Goal: Information Seeking & Learning: Learn about a topic

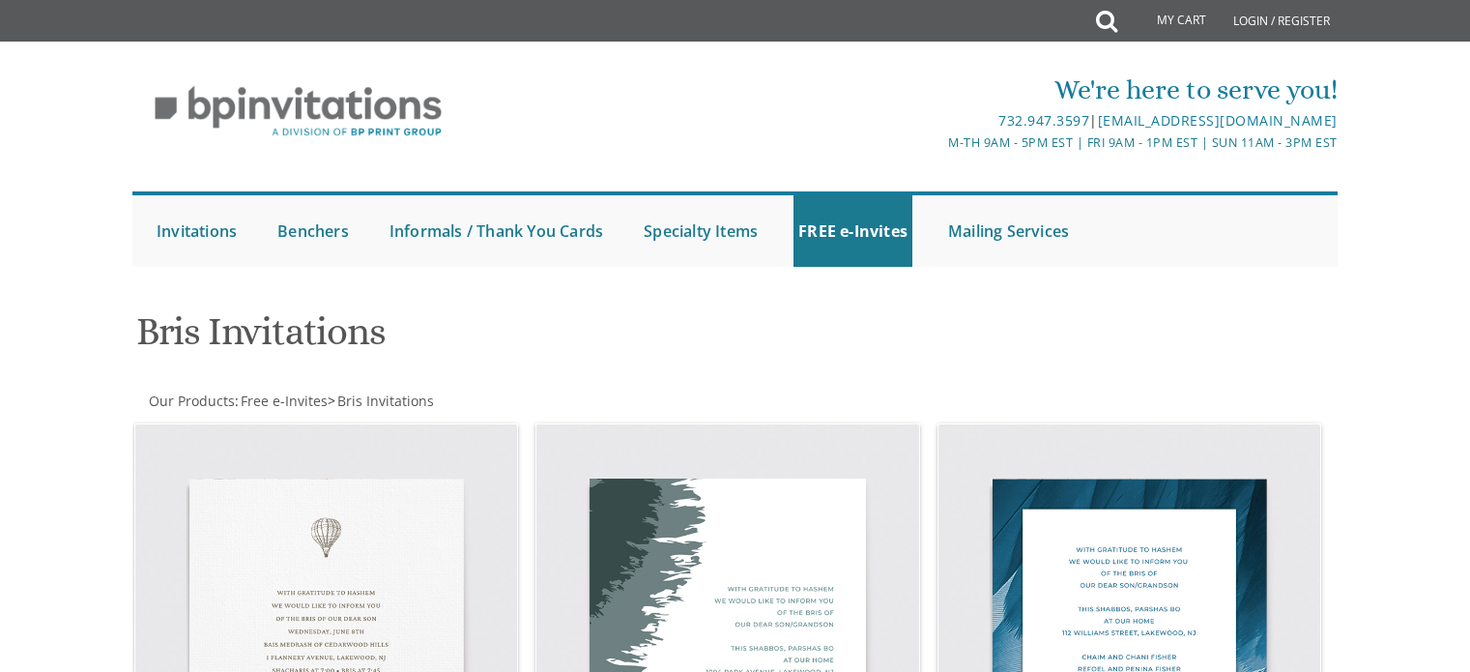
scroll to position [2345, 0]
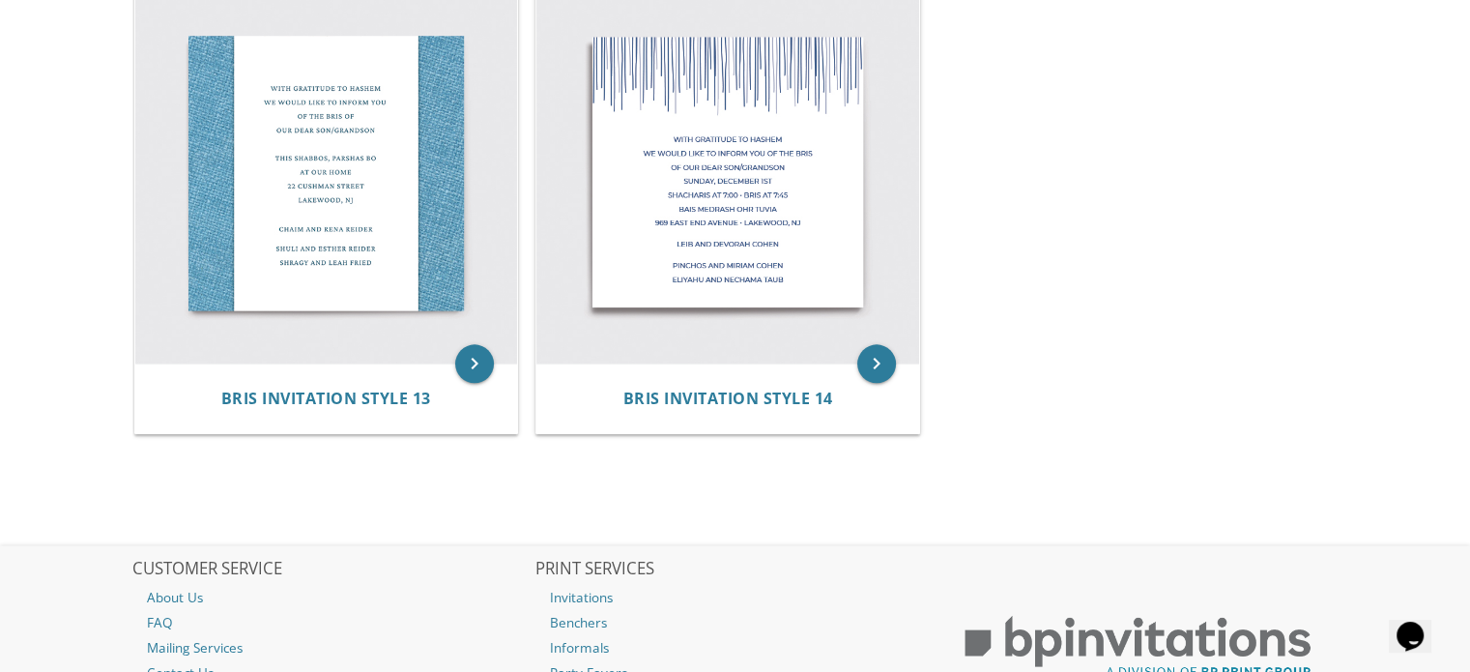
click at [398, 82] on img at bounding box center [326, 173] width 383 height 383
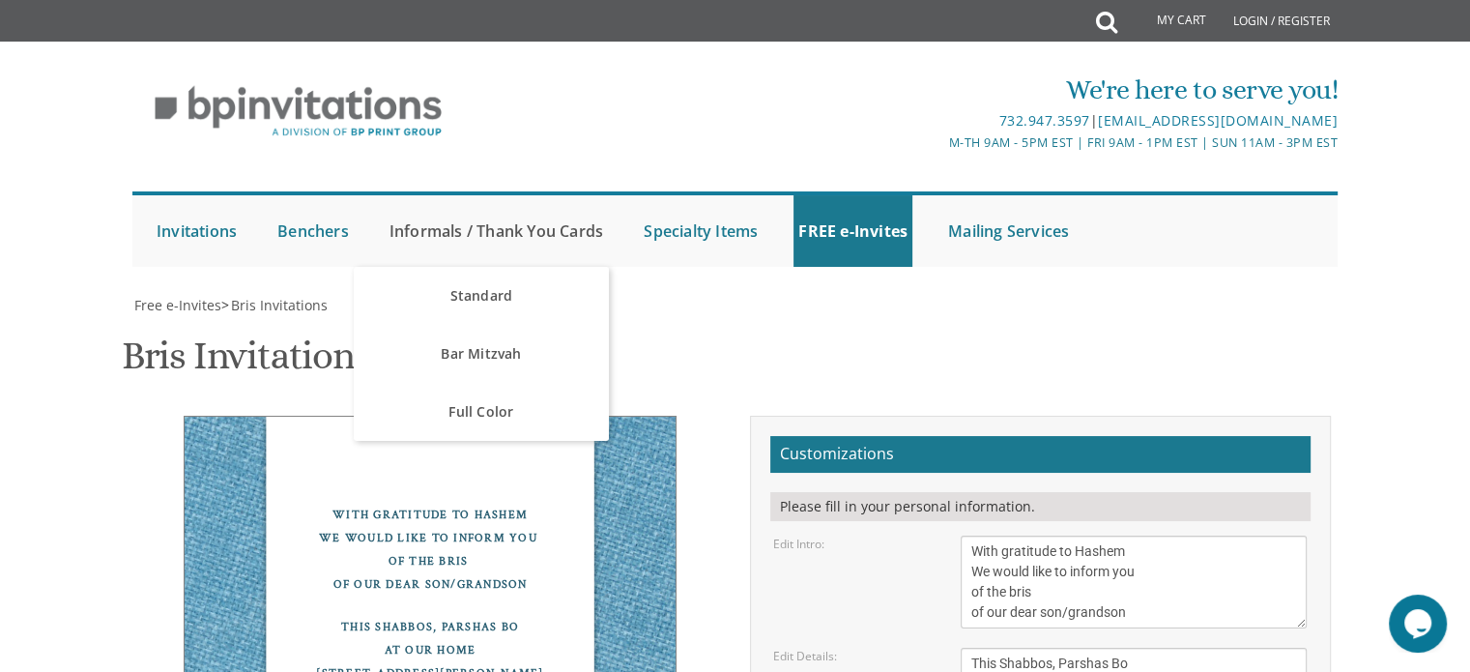
scroll to position [321, 0]
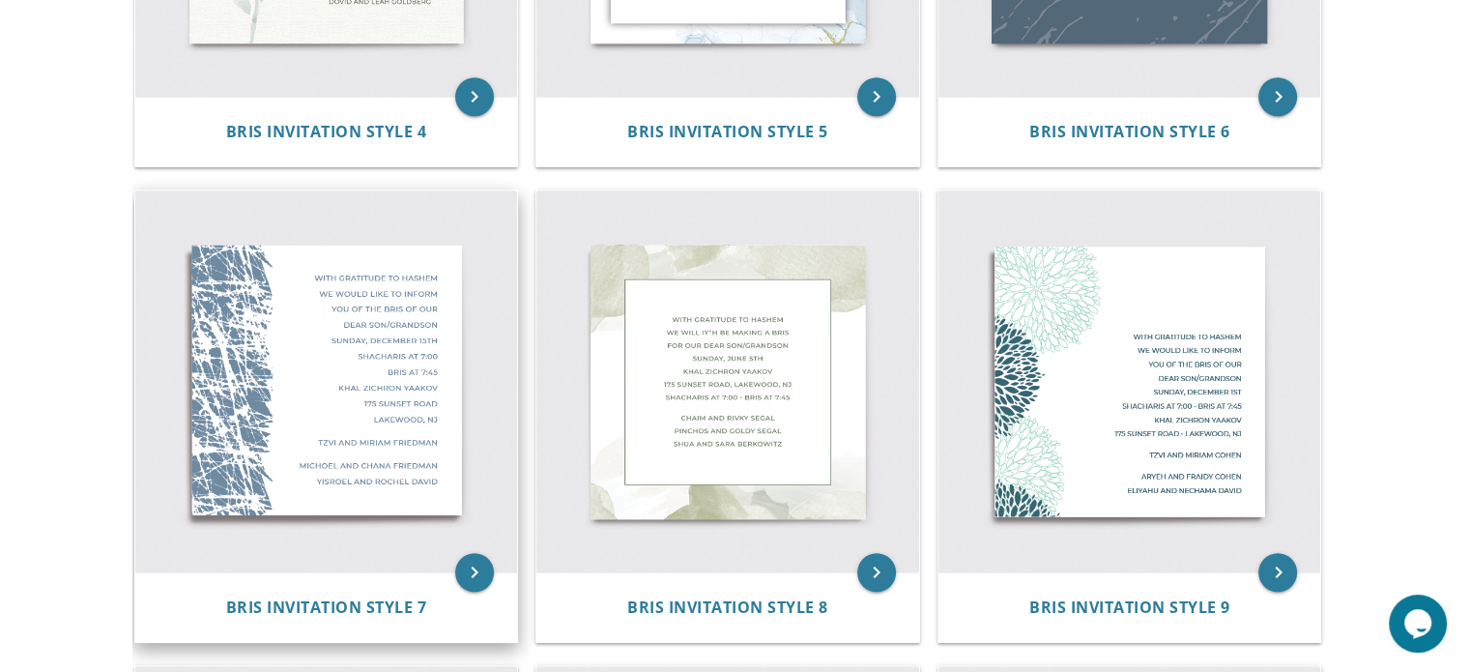
scroll to position [1213, 0]
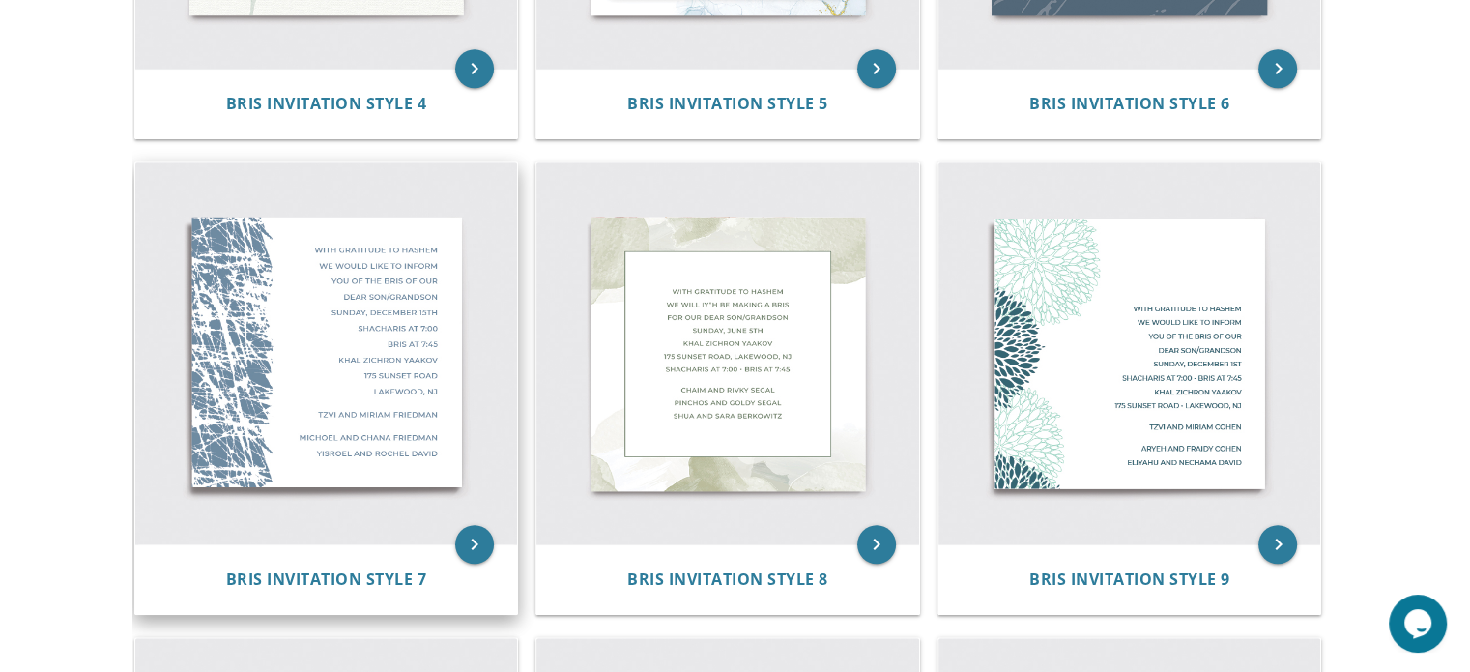
click at [323, 317] on img at bounding box center [326, 353] width 383 height 383
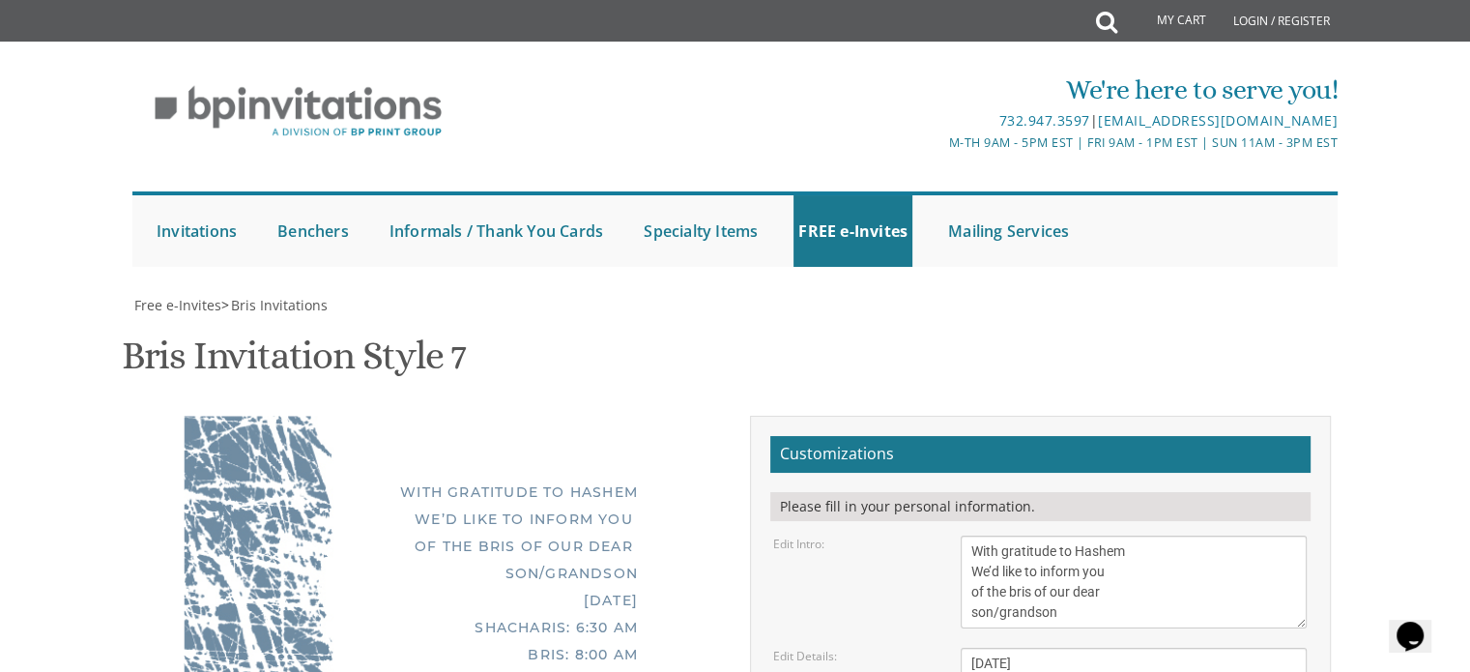
scroll to position [421, 0]
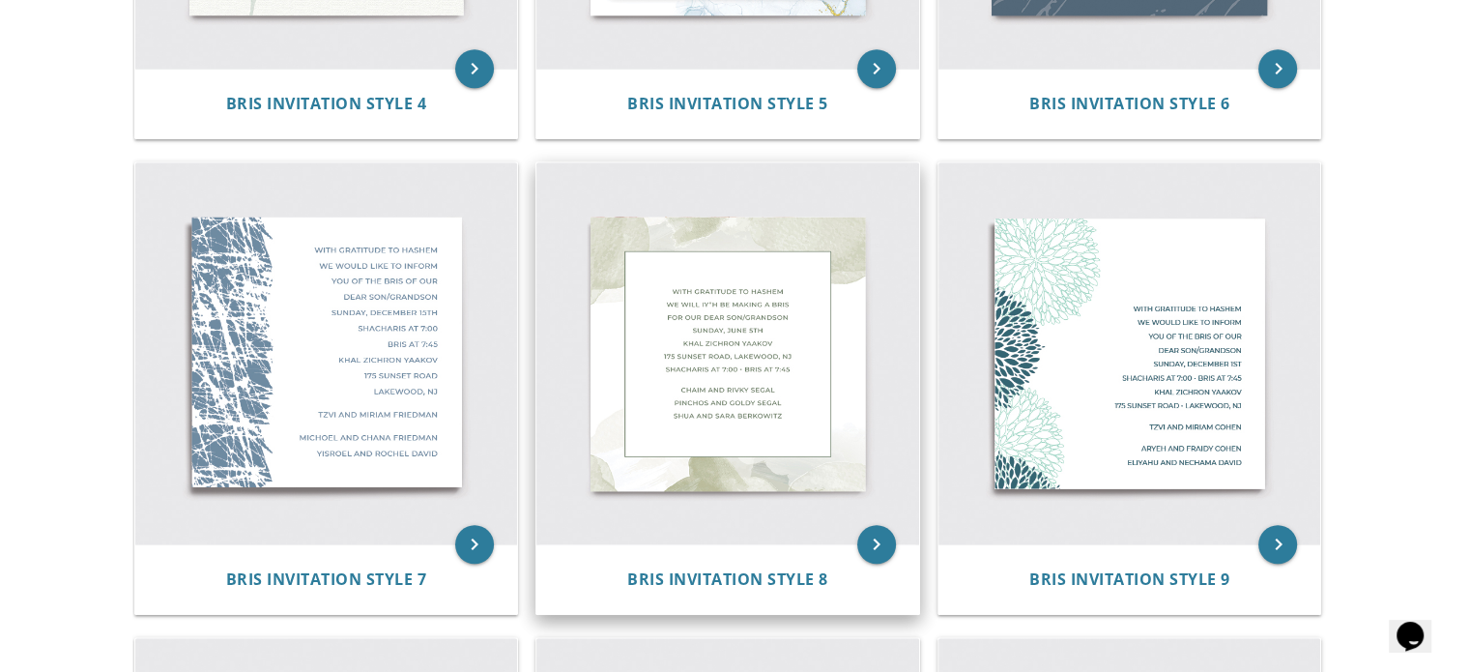
click at [715, 337] on img at bounding box center [727, 353] width 383 height 383
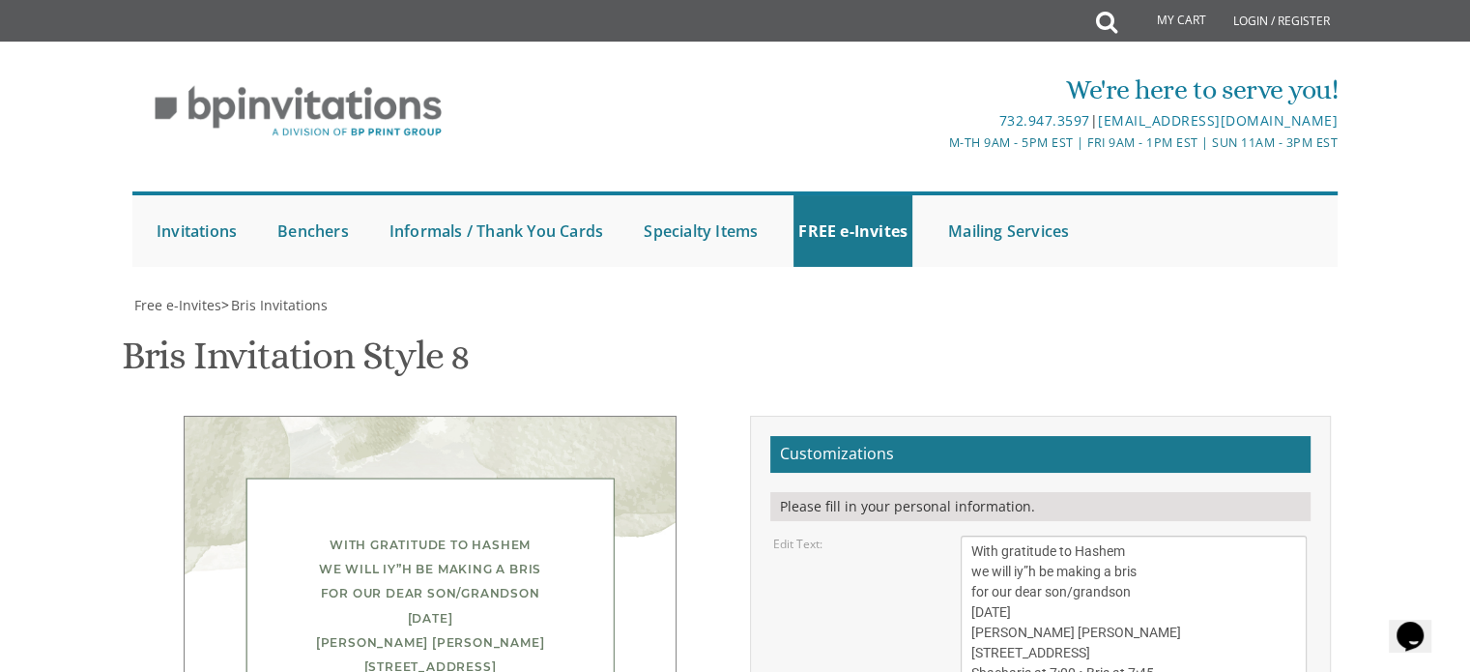
scroll to position [412, 0]
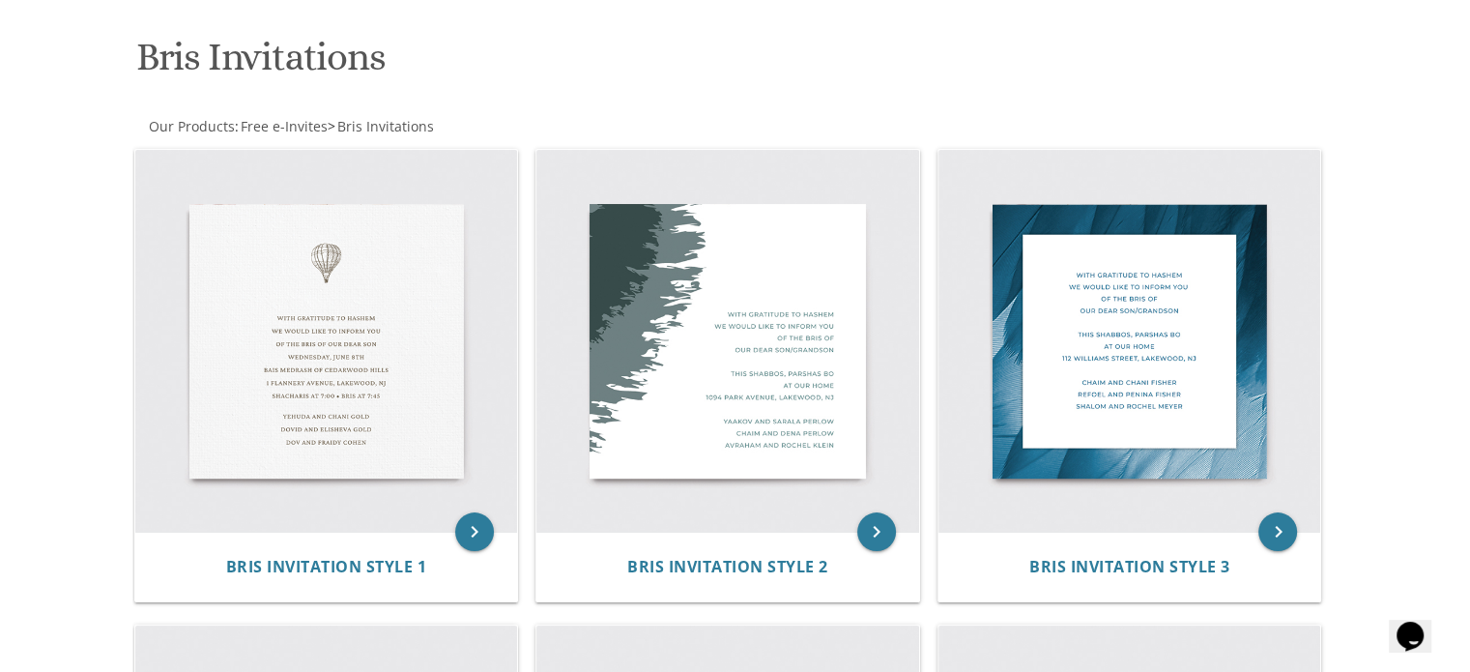
scroll to position [285, 0]
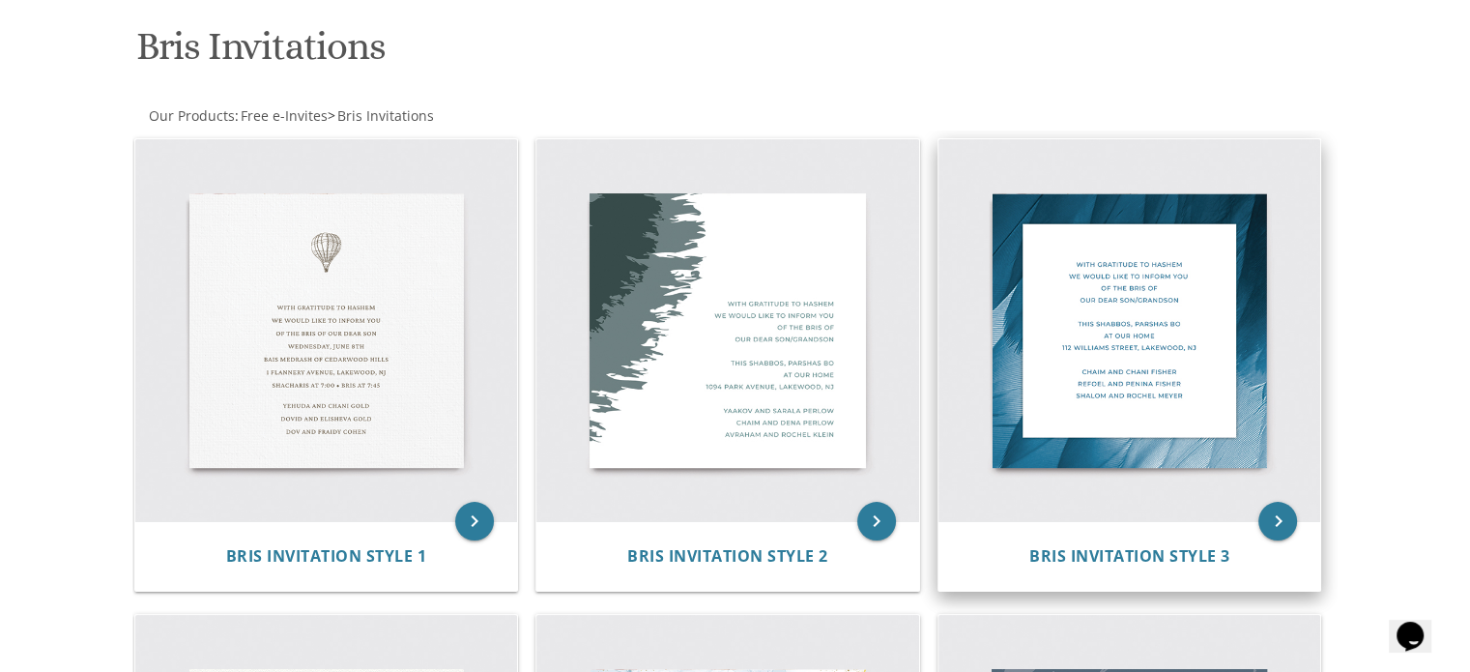
click at [1133, 357] on img at bounding box center [1129, 330] width 383 height 383
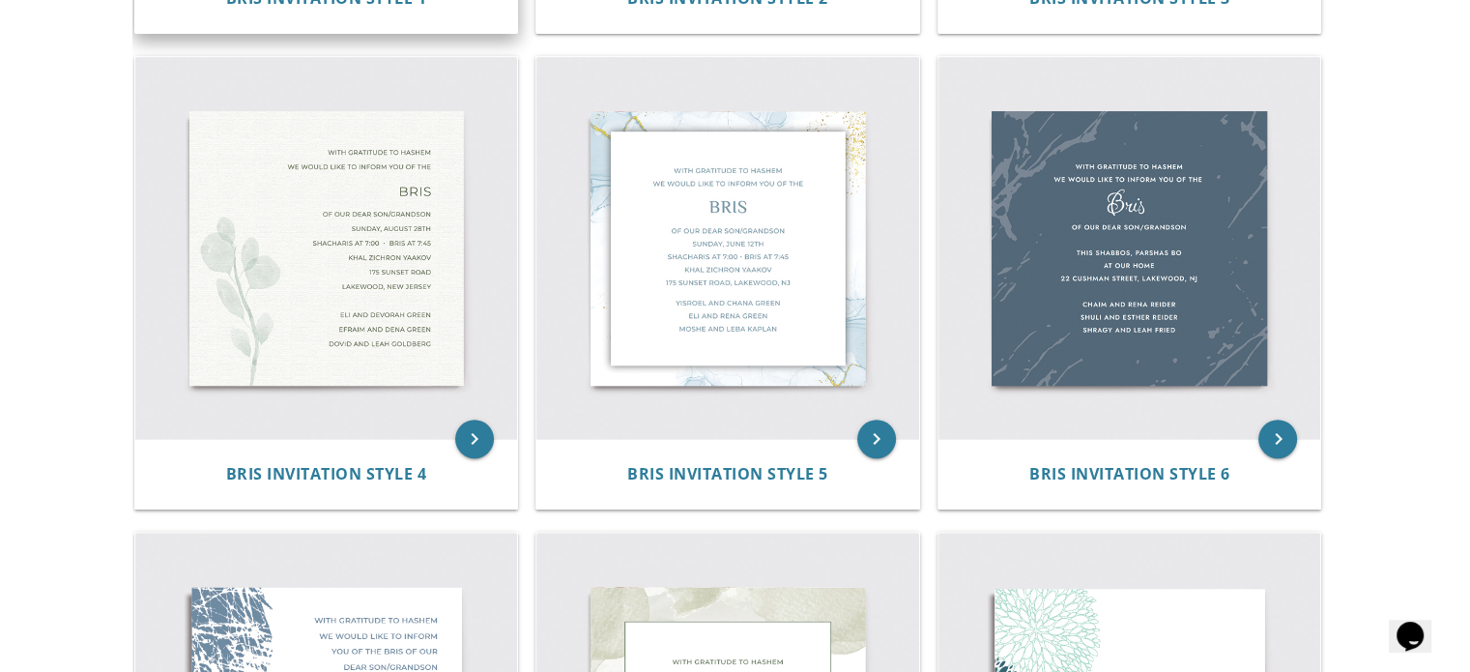
scroll to position [840, 0]
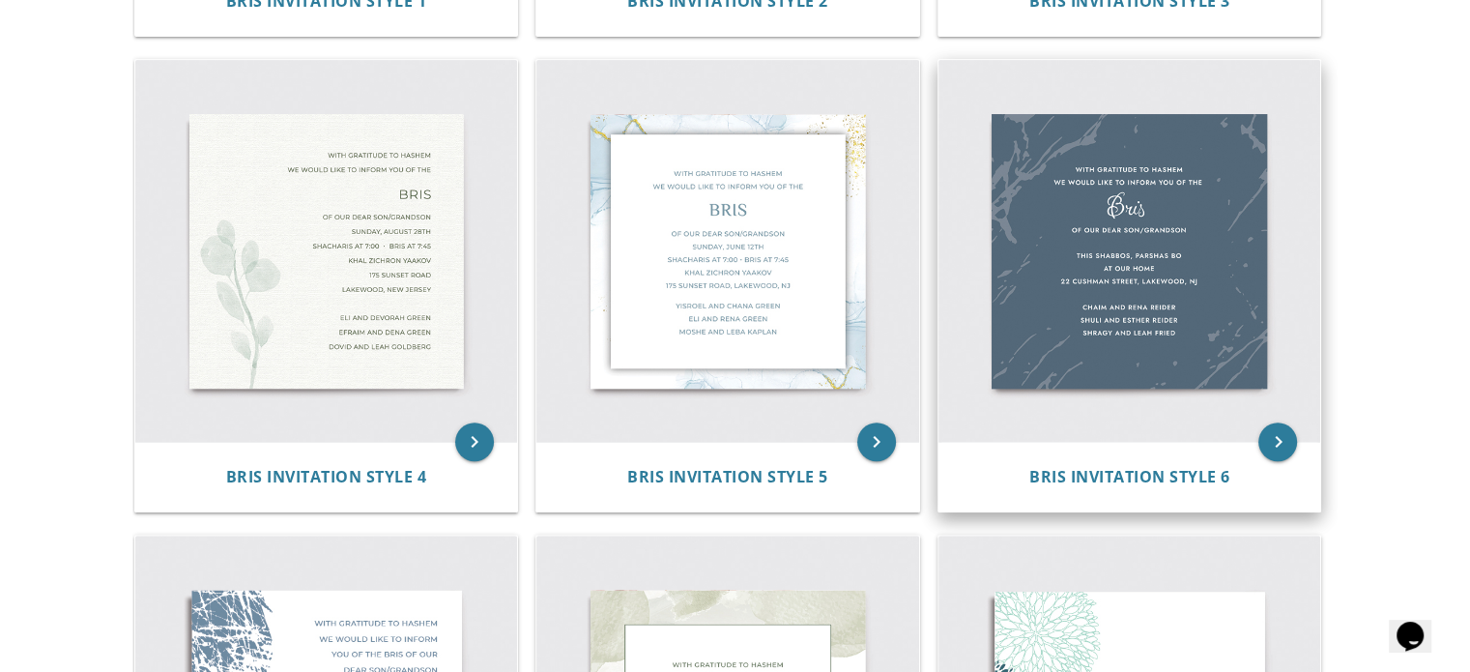
click at [1135, 161] on img at bounding box center [1129, 251] width 383 height 383
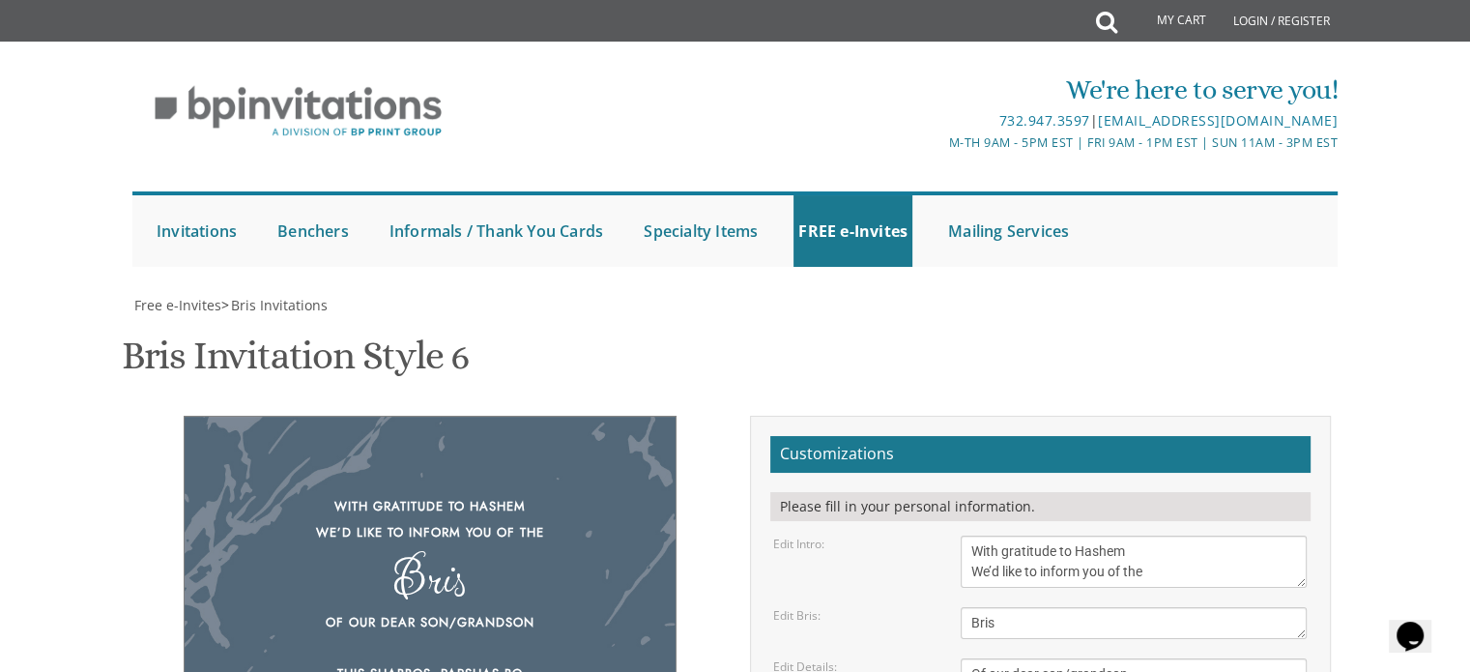
scroll to position [317, 0]
click at [389, 610] on div "Of our dear son/grandson This Shabbos, Parshas Bo at our home [STREET_ADDRESS][…" at bounding box center [430, 674] width 414 height 129
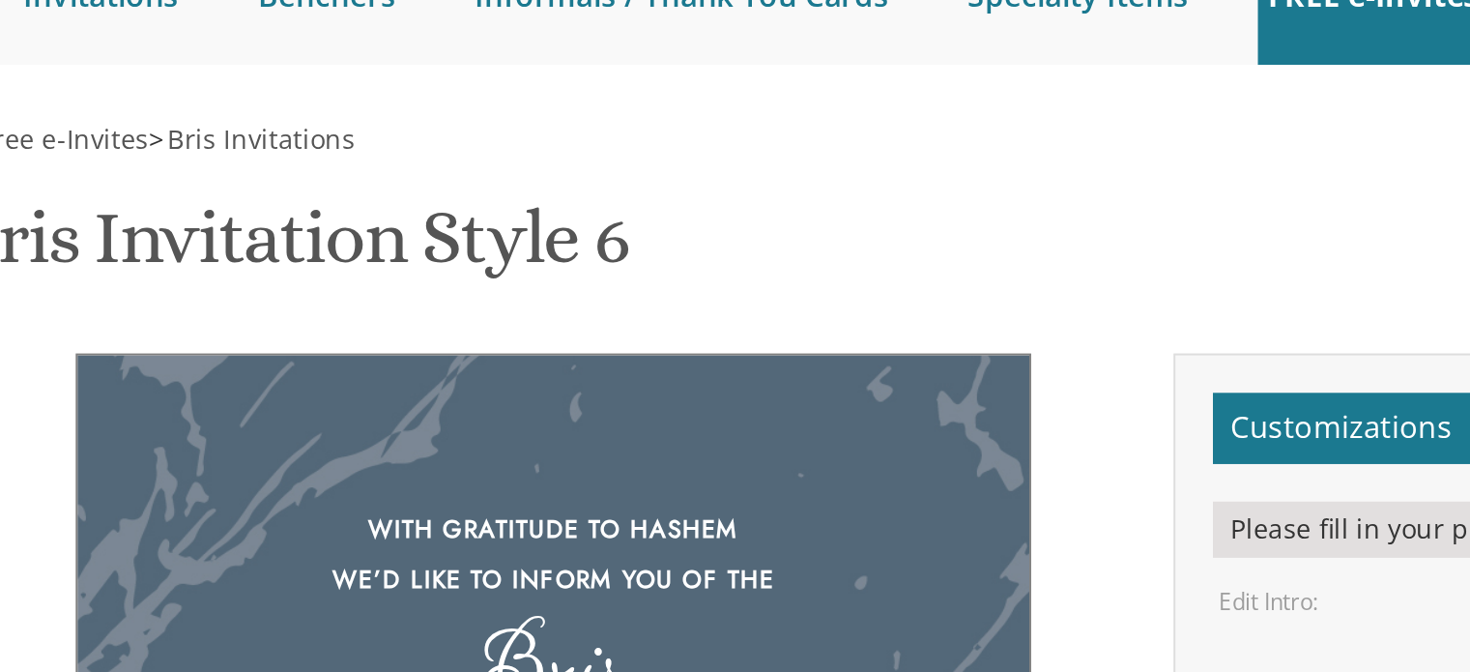
scroll to position [294, 0]
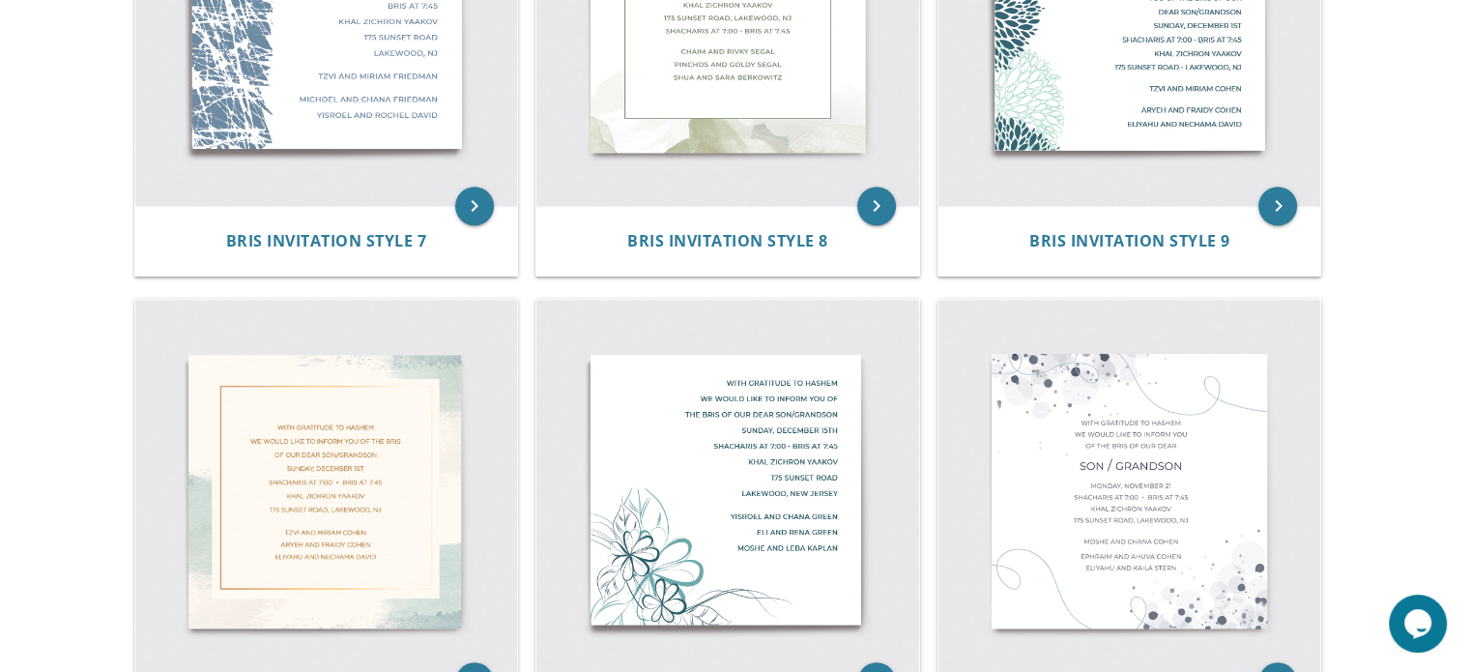
scroll to position [1721, 0]
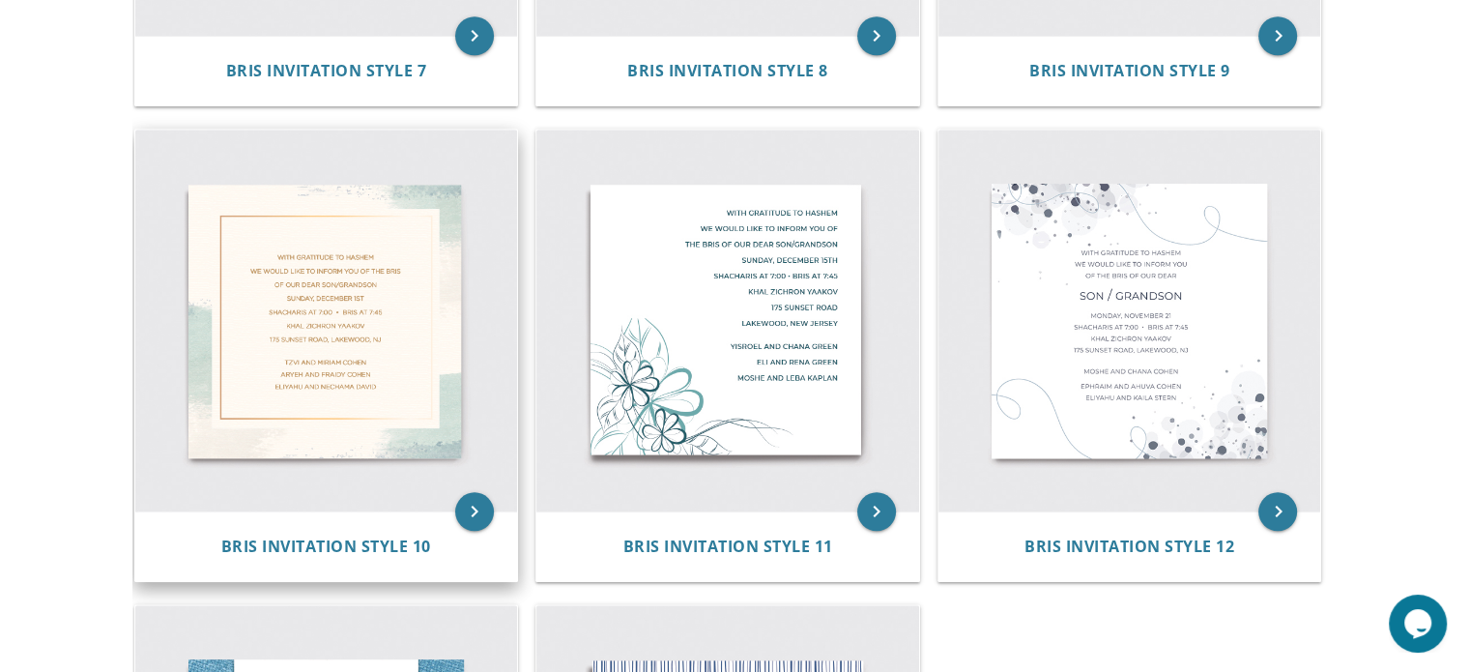
click at [356, 244] on img at bounding box center [326, 321] width 383 height 383
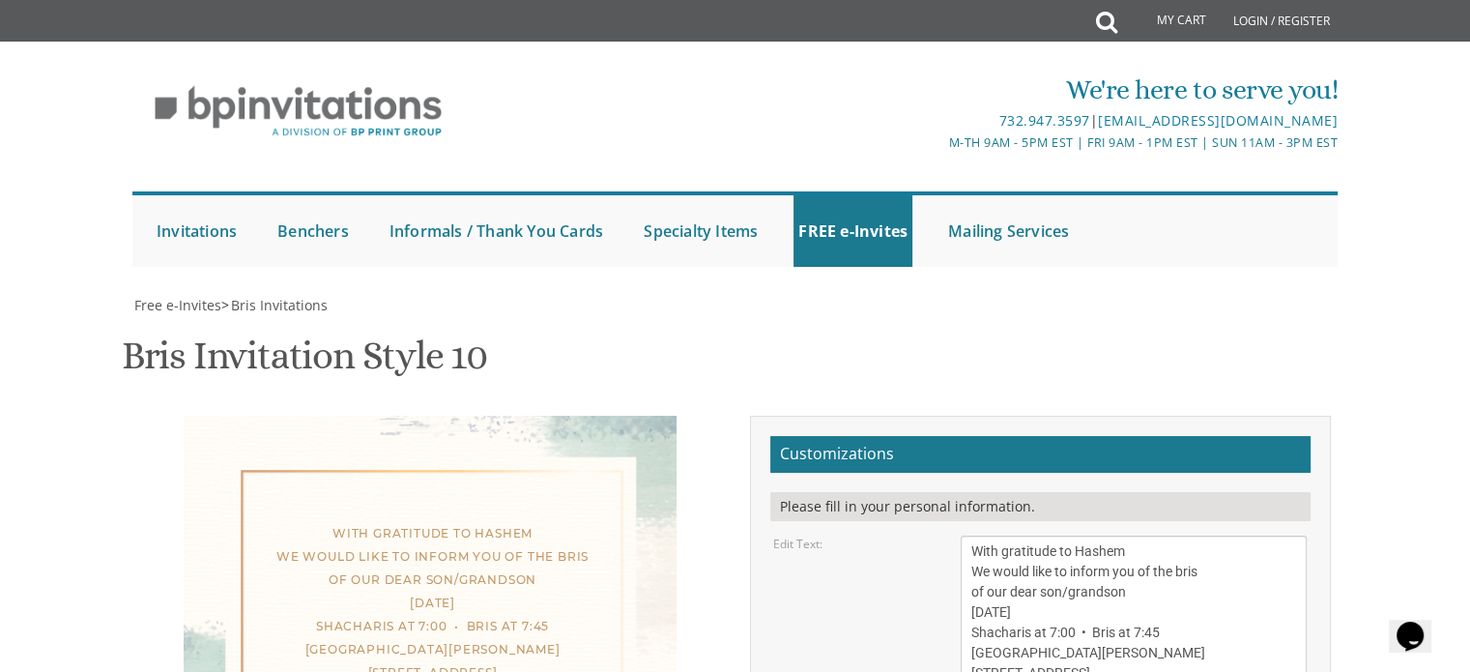
click at [384, 522] on div "With gratitude to Hashem We would like to inform you of the bris of our dear so…" at bounding box center [432, 603] width 411 height 162
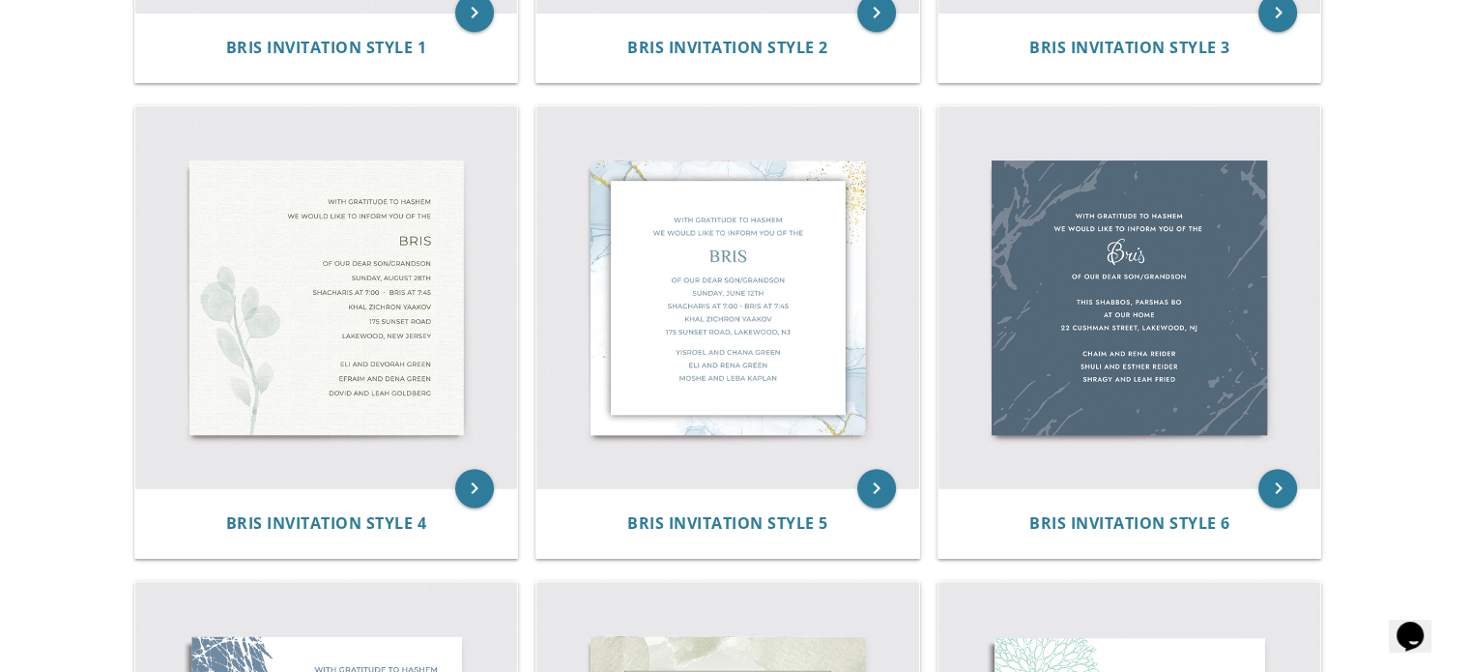
scroll to position [792, 0]
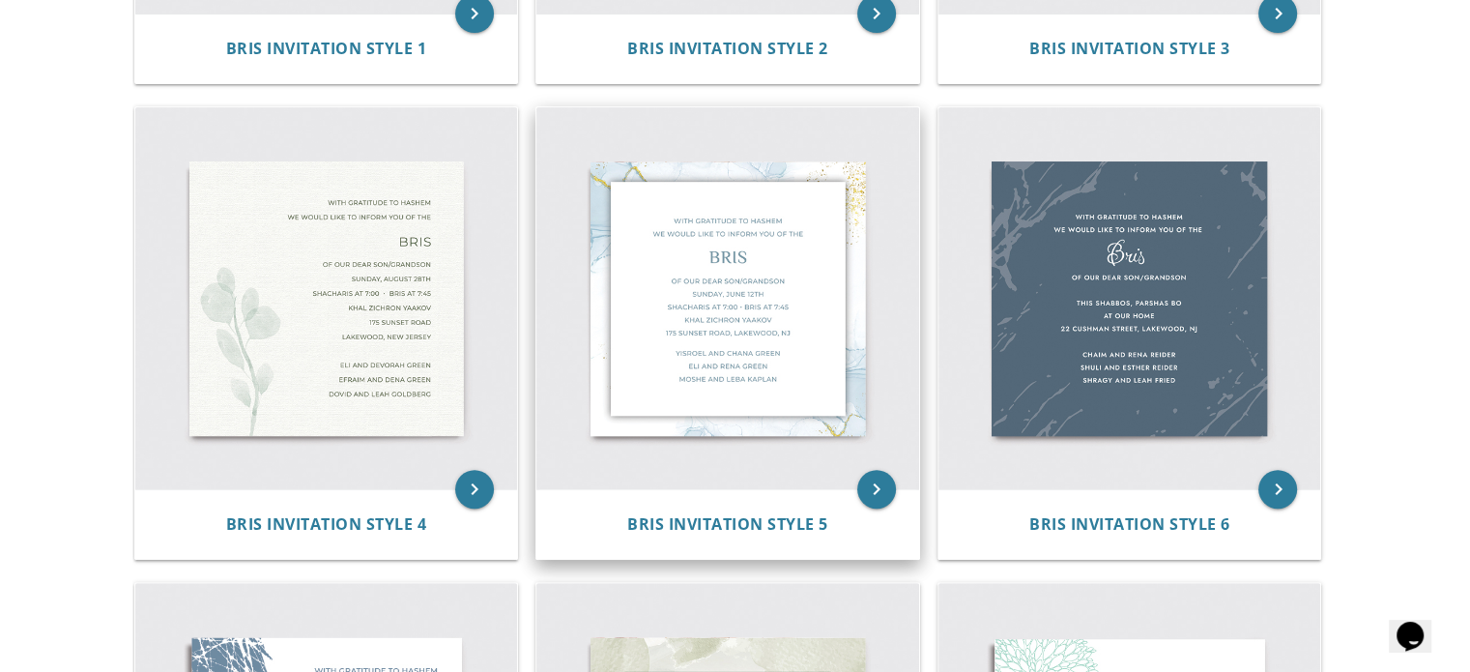
click at [812, 301] on img at bounding box center [727, 298] width 383 height 383
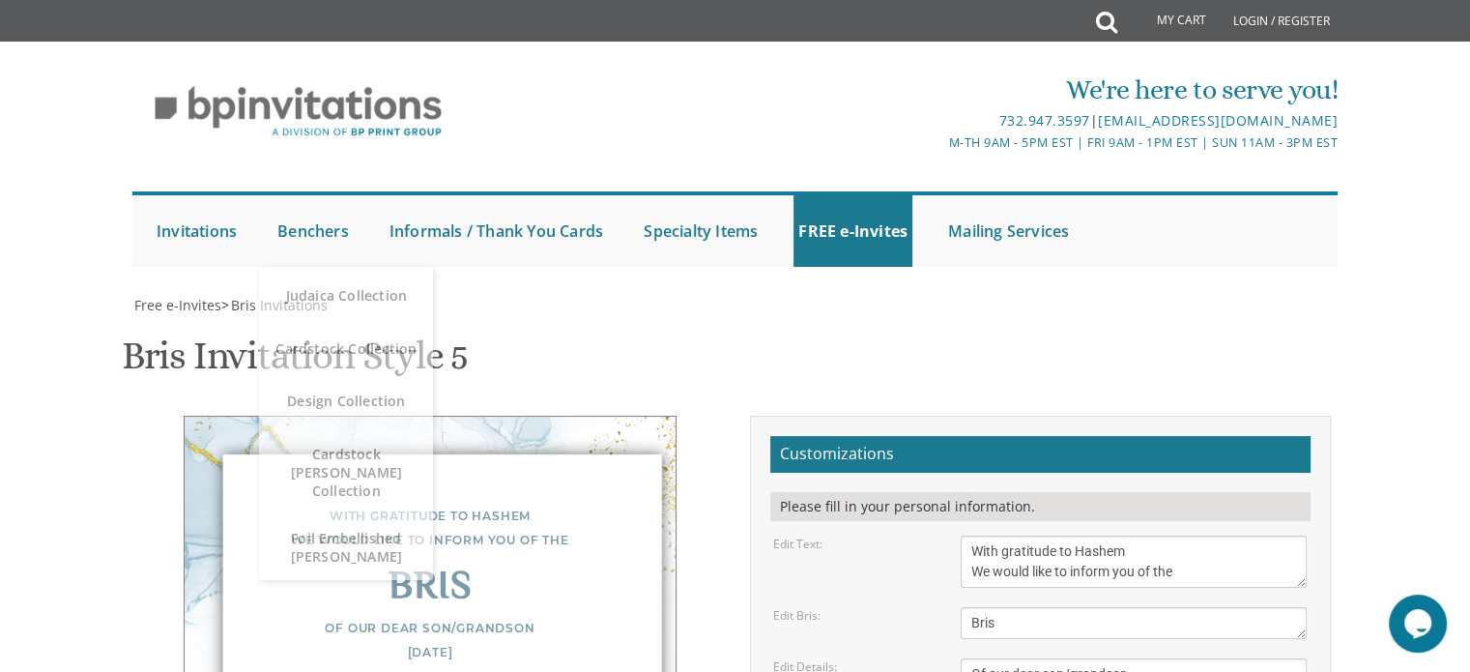
scroll to position [319, 0]
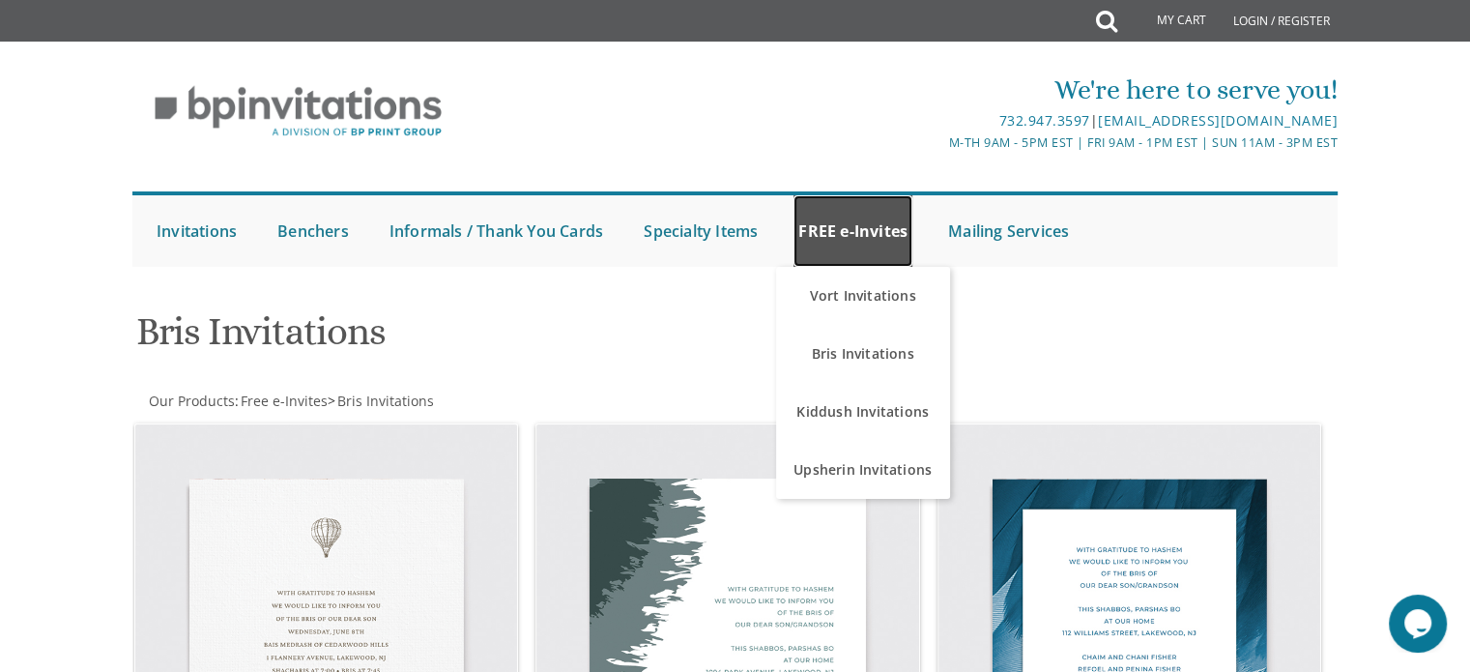
click at [811, 240] on link "FREE e-Invites" at bounding box center [852, 231] width 119 height 72
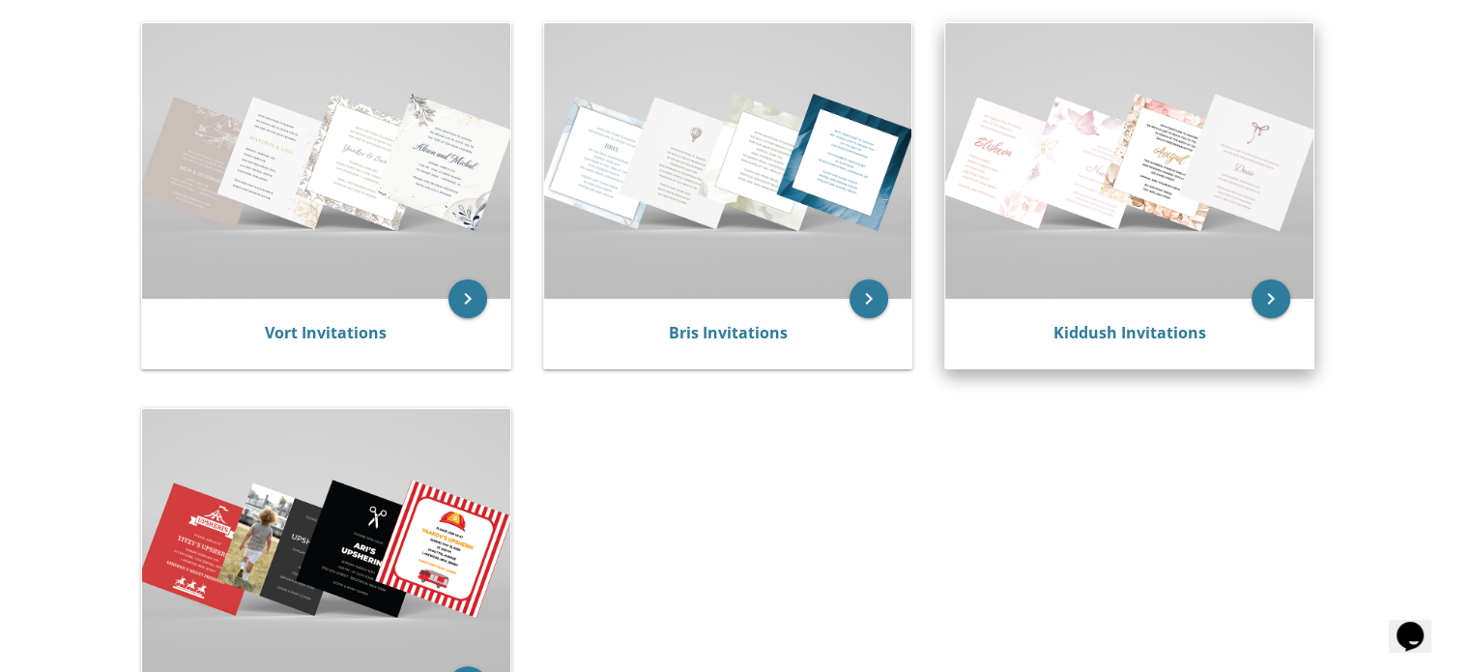
scroll to position [410, 0]
click at [1068, 198] on img at bounding box center [1129, 160] width 368 height 275
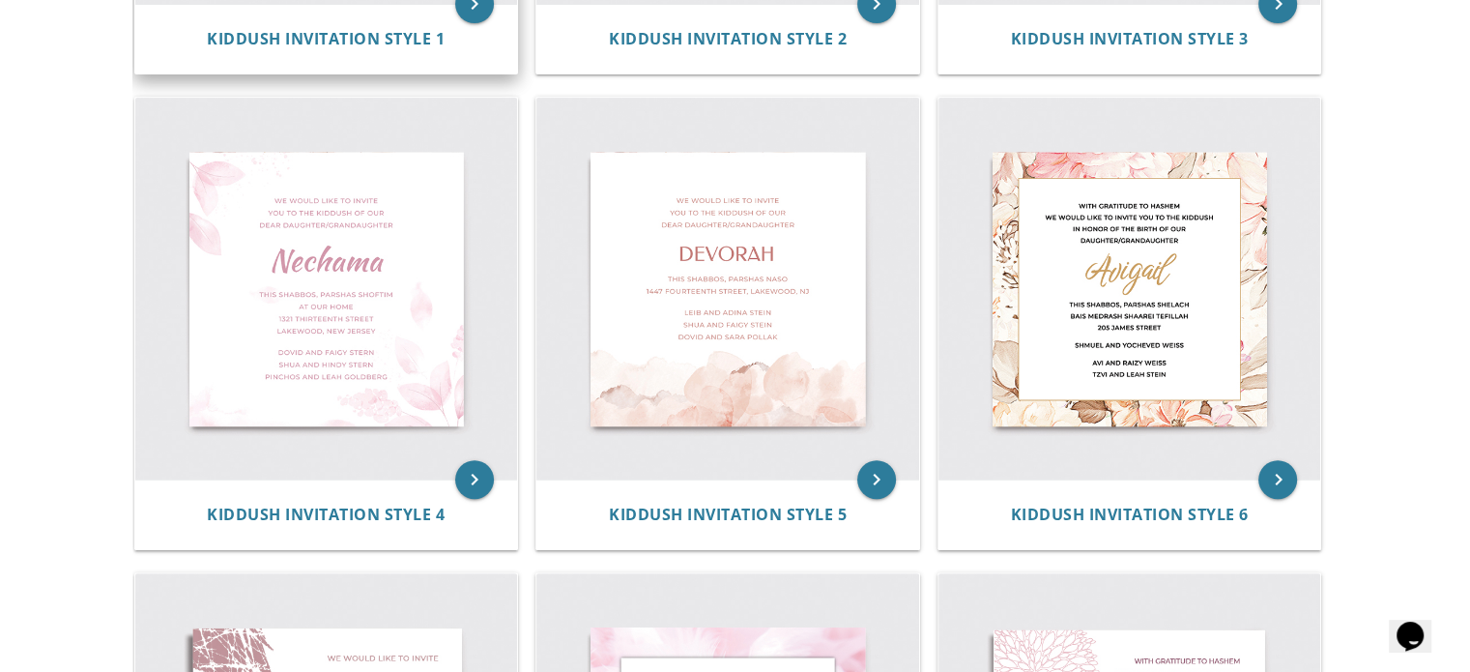
scroll to position [647, 0]
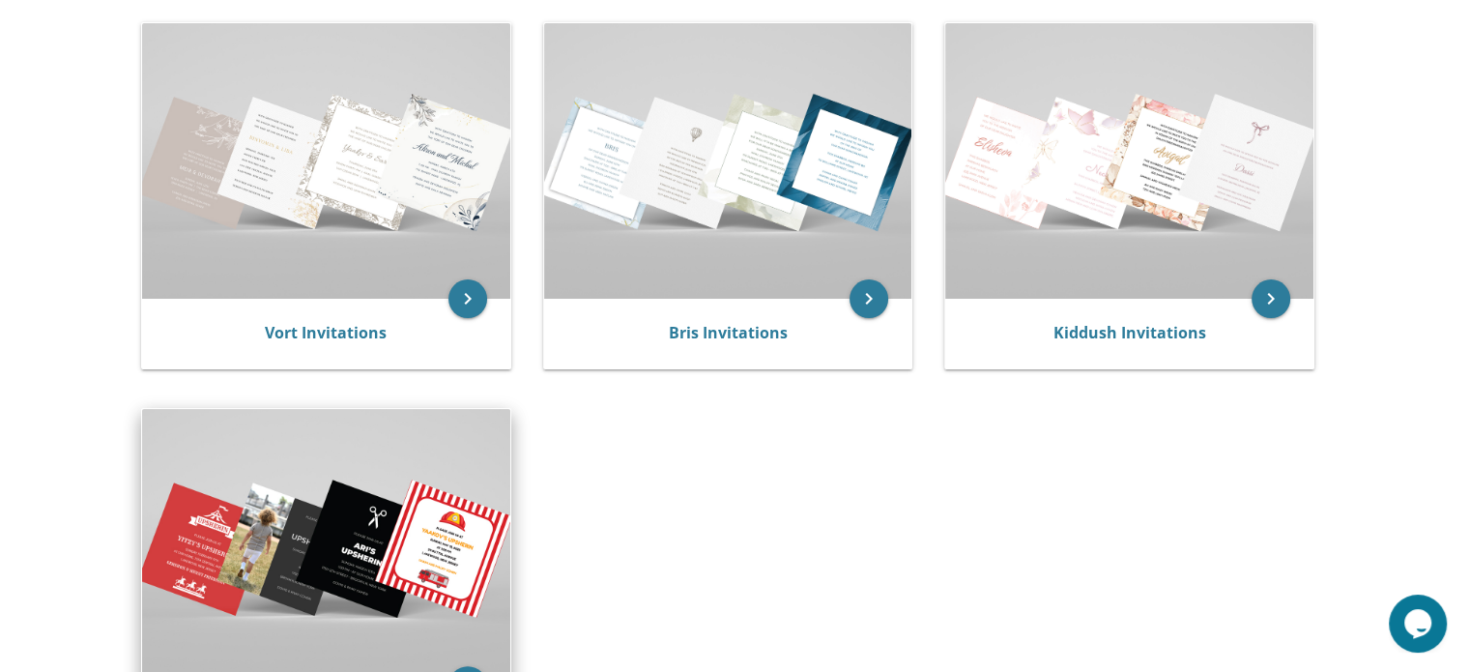
click at [313, 475] on img at bounding box center [326, 546] width 368 height 275
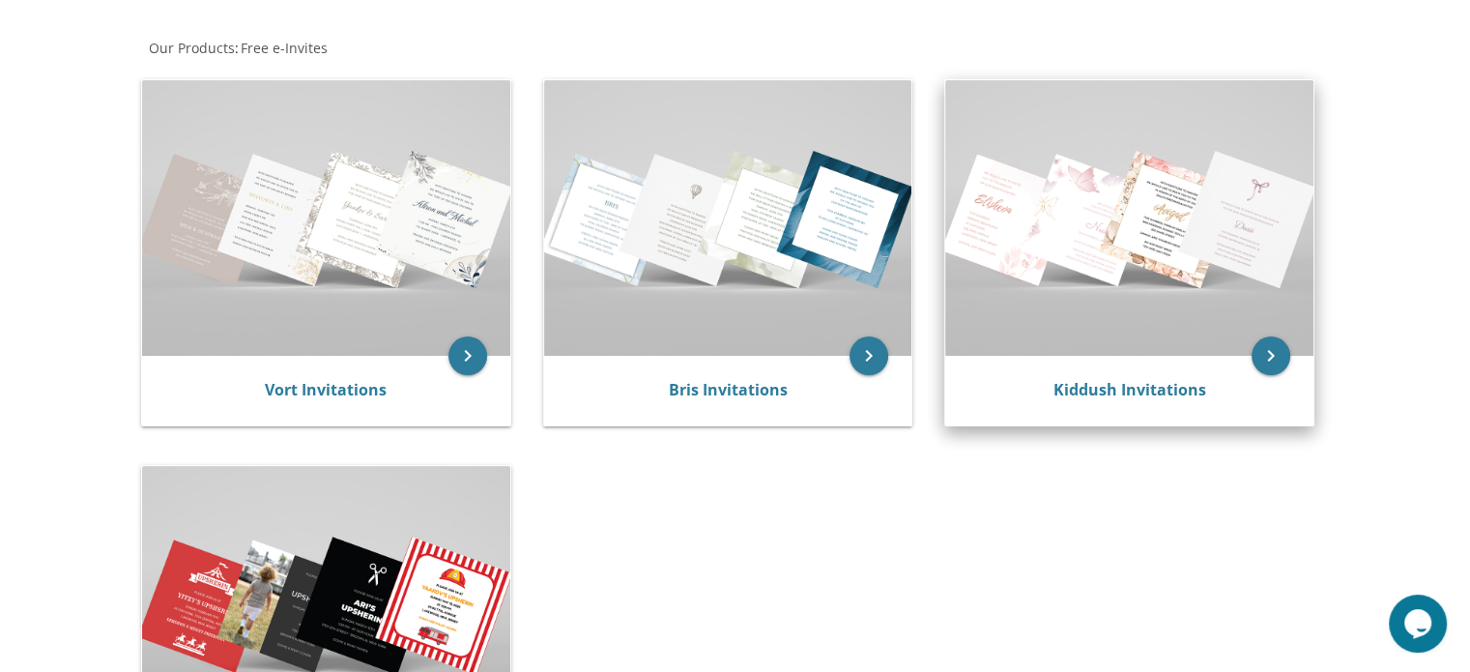
scroll to position [356, 0]
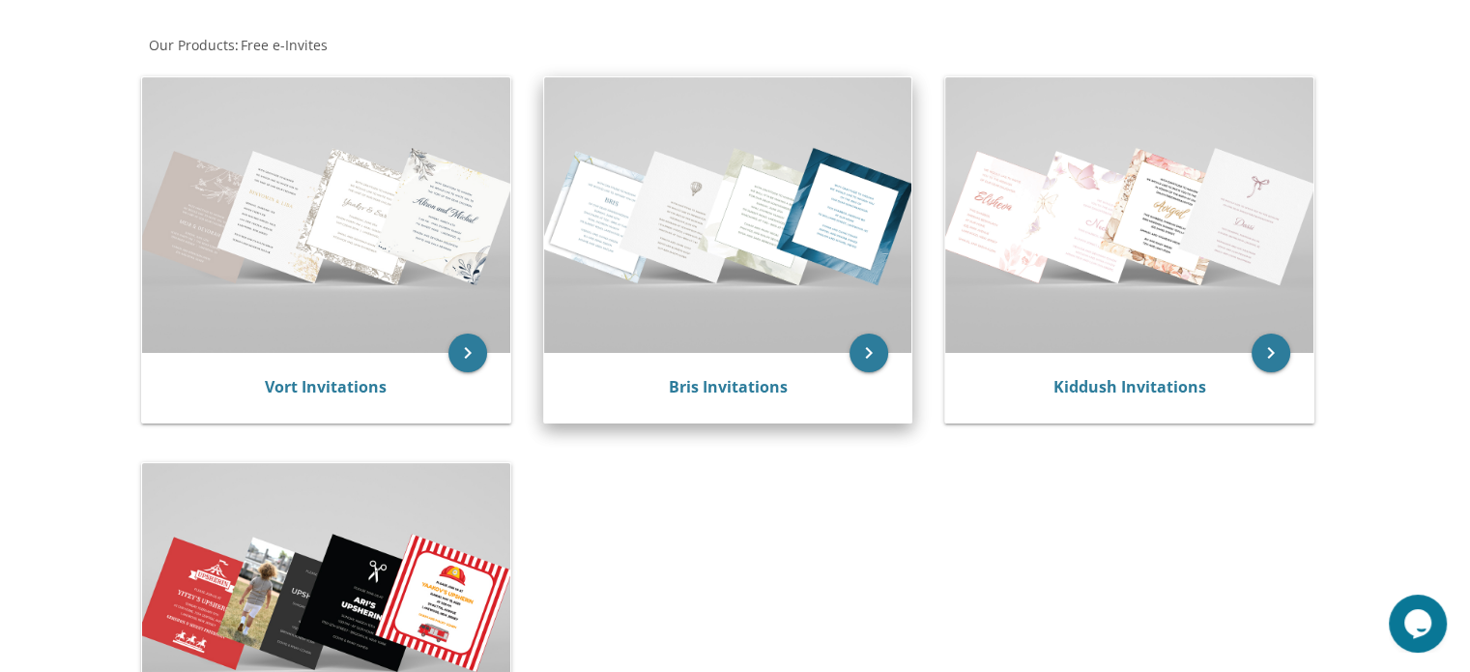
click at [743, 210] on img at bounding box center [728, 214] width 368 height 275
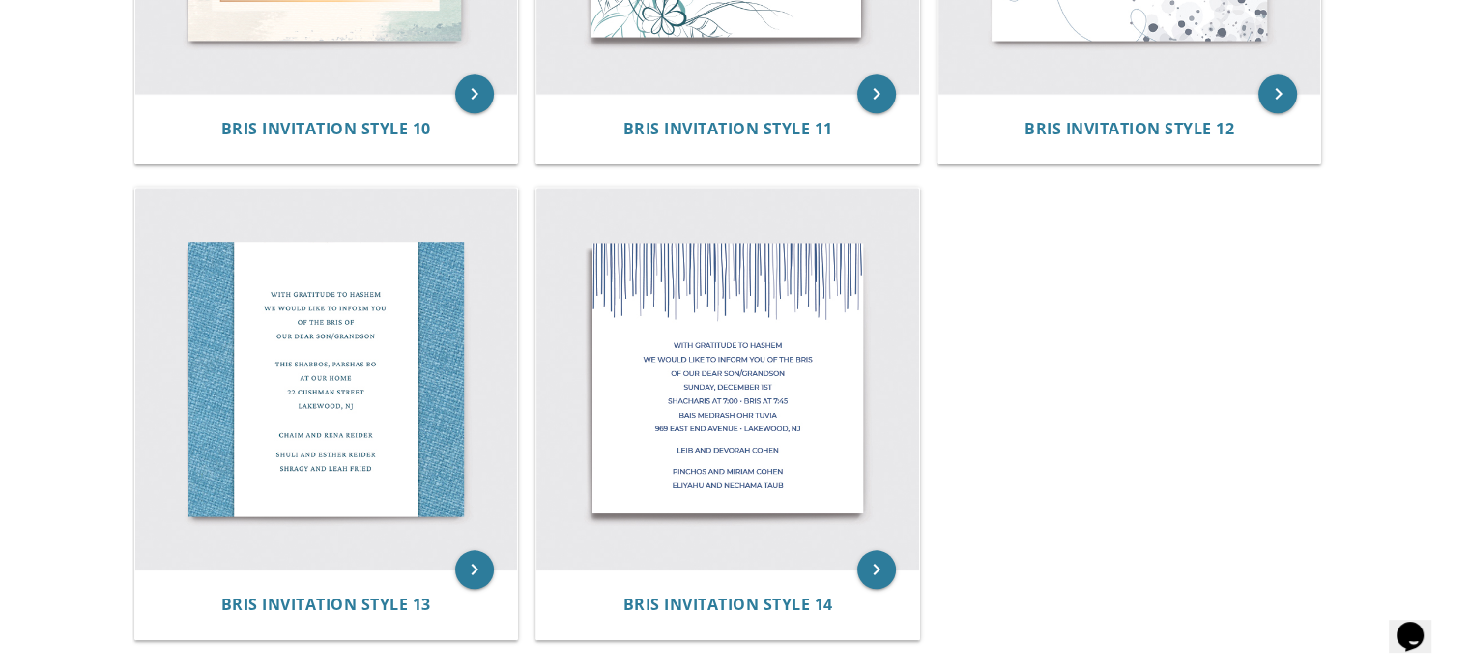
scroll to position [2147, 0]
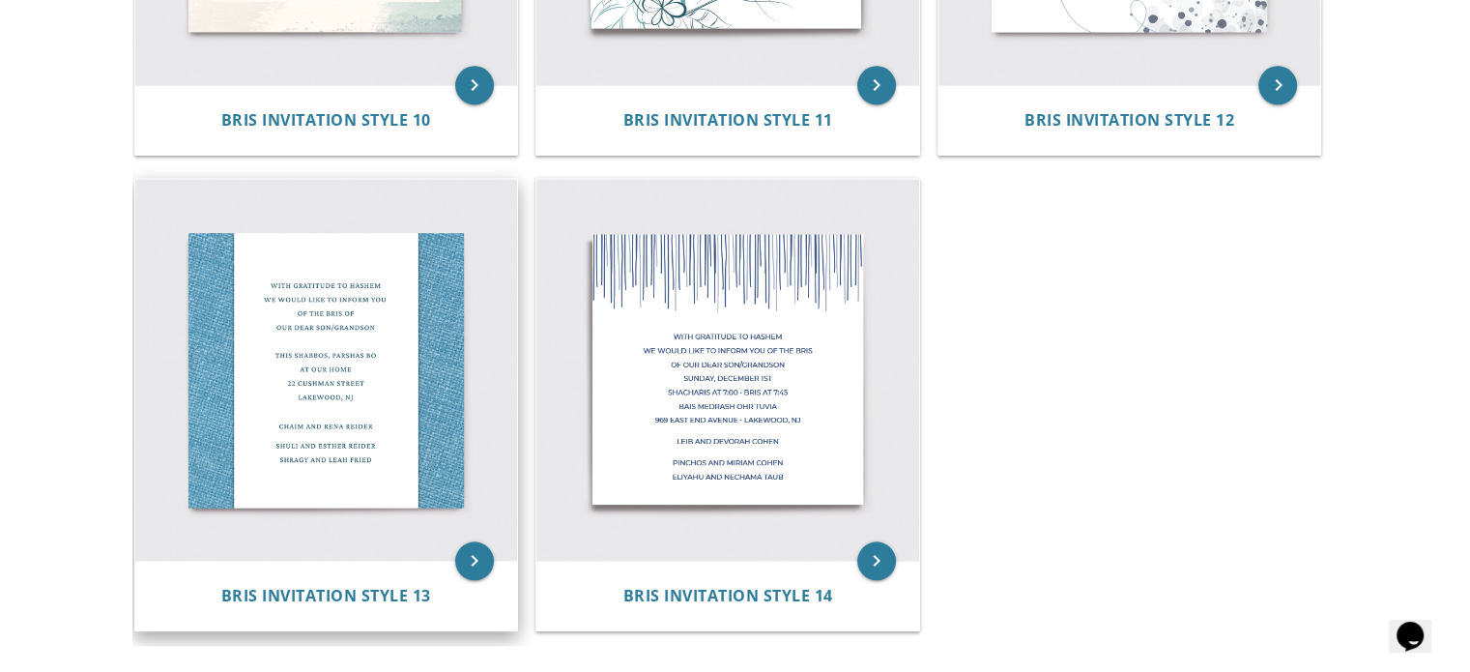
click at [413, 446] on img at bounding box center [326, 370] width 383 height 383
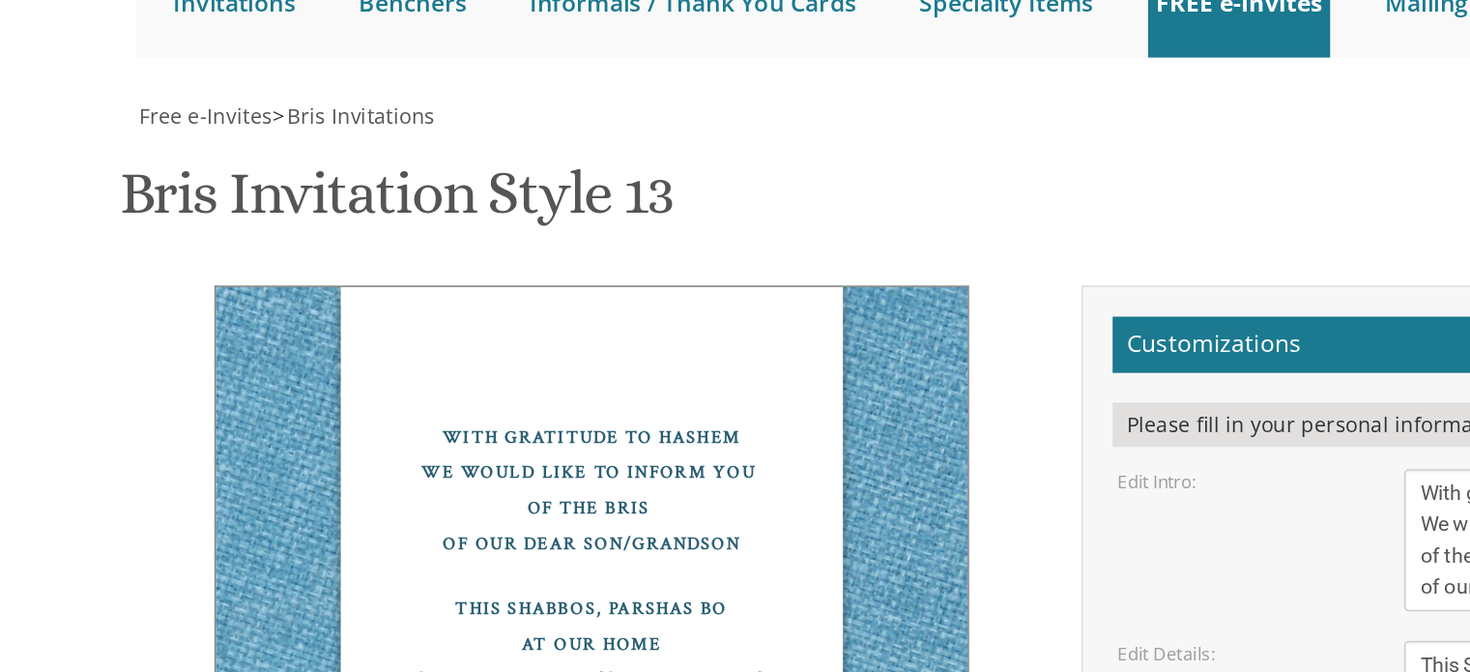
scroll to position [329, 0]
